Goal: Find specific page/section: Find specific page/section

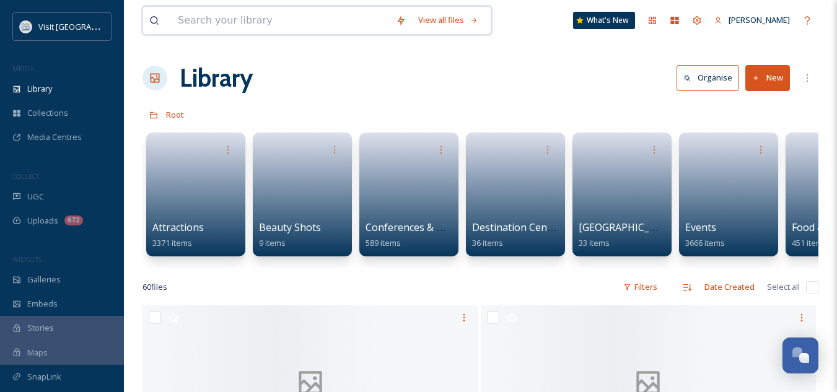
click at [241, 15] on input at bounding box center [281, 20] width 218 height 27
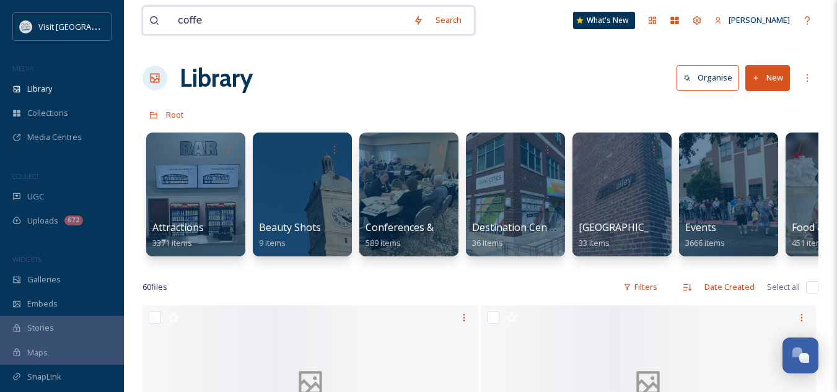
type input "coffee"
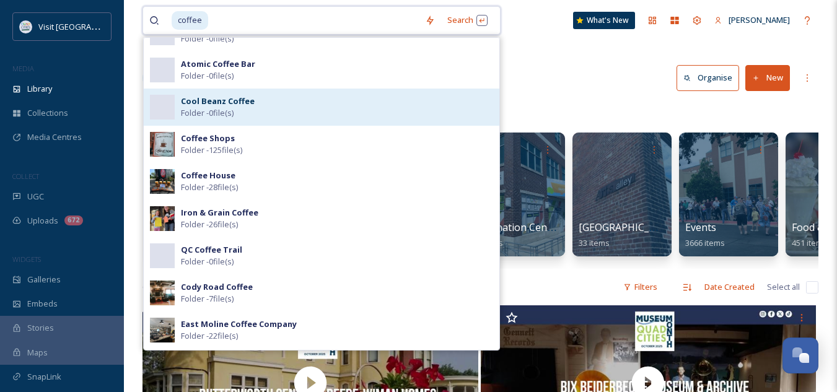
scroll to position [61, 0]
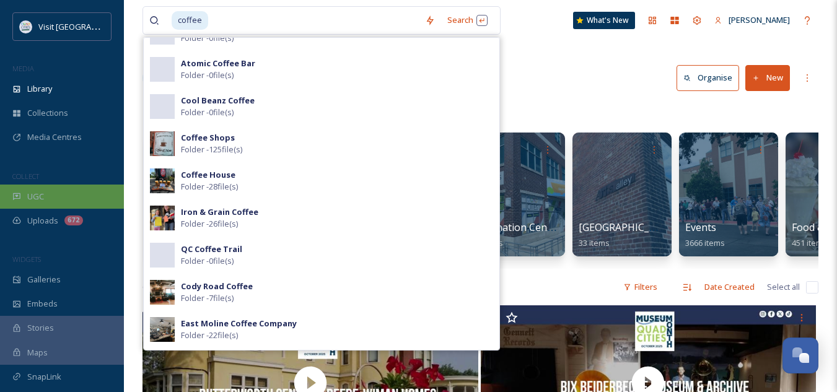
click at [53, 200] on div "UGC" at bounding box center [62, 197] width 124 height 24
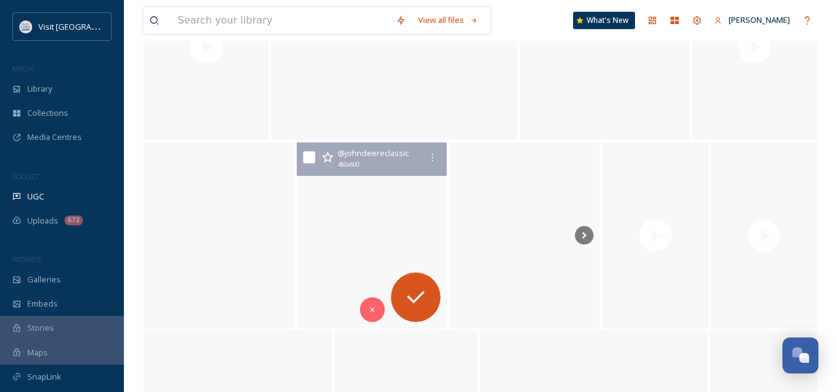
scroll to position [11727, 0]
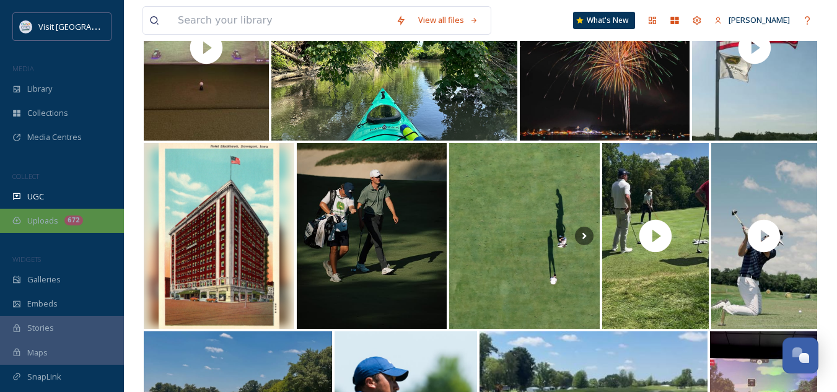
click at [63, 219] on div "Uploads 672" at bounding box center [62, 221] width 124 height 24
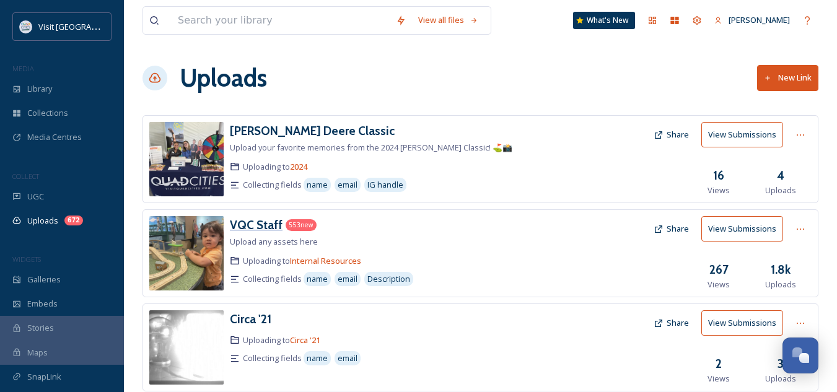
click at [254, 232] on div "VQC Staff" at bounding box center [256, 225] width 53 height 18
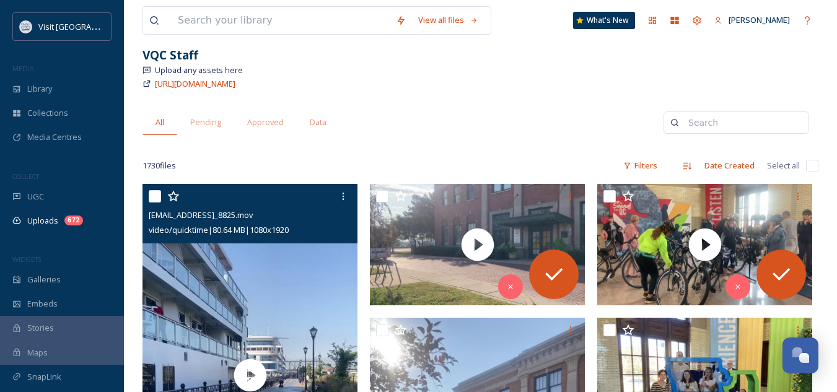
scroll to position [8, 0]
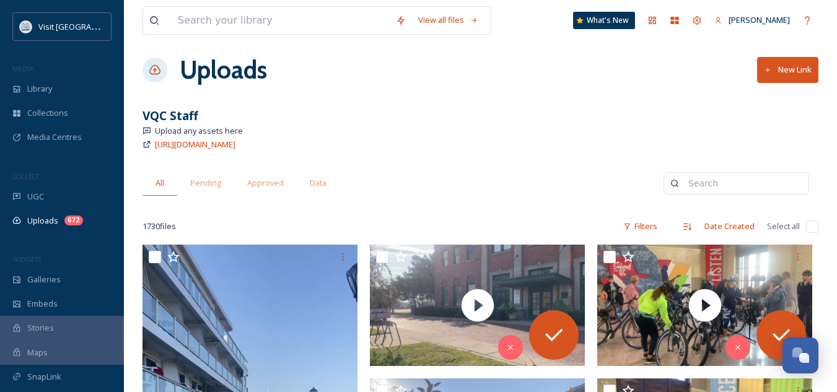
click at [755, 191] on input at bounding box center [742, 183] width 120 height 25
type input "coffee"
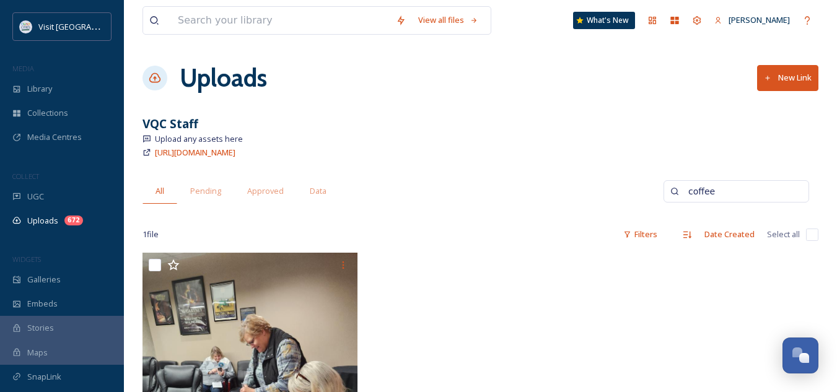
scroll to position [190, 0]
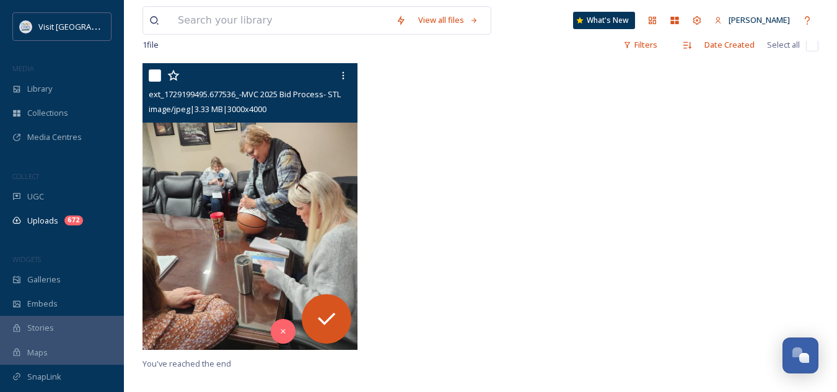
click at [234, 193] on img at bounding box center [250, 206] width 215 height 287
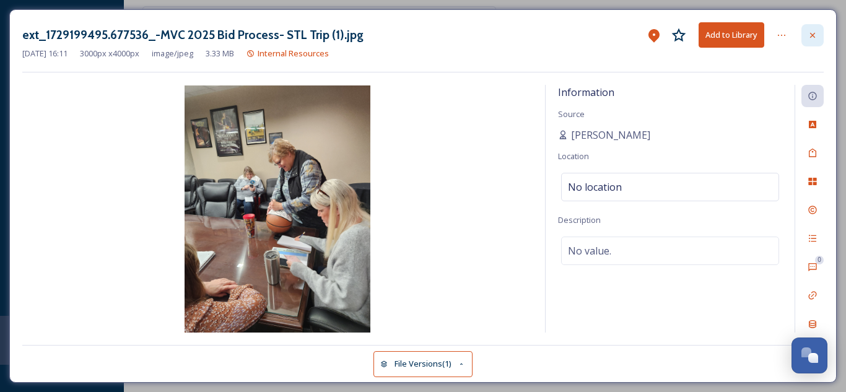
click at [816, 33] on icon at bounding box center [813, 35] width 10 height 10
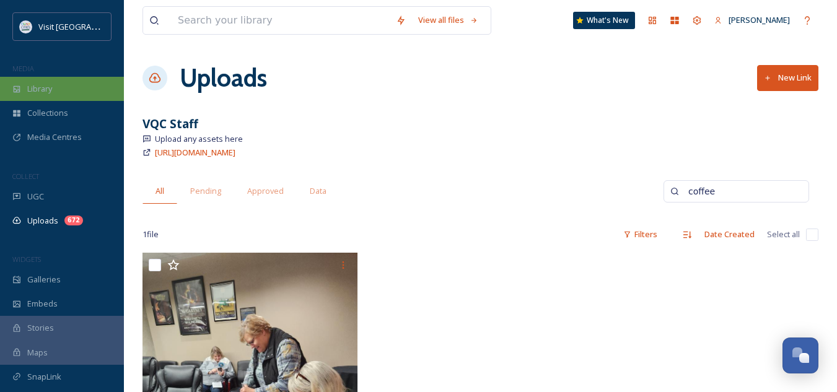
click at [71, 84] on div "Library" at bounding box center [62, 89] width 124 height 24
